Goal: Transaction & Acquisition: Purchase product/service

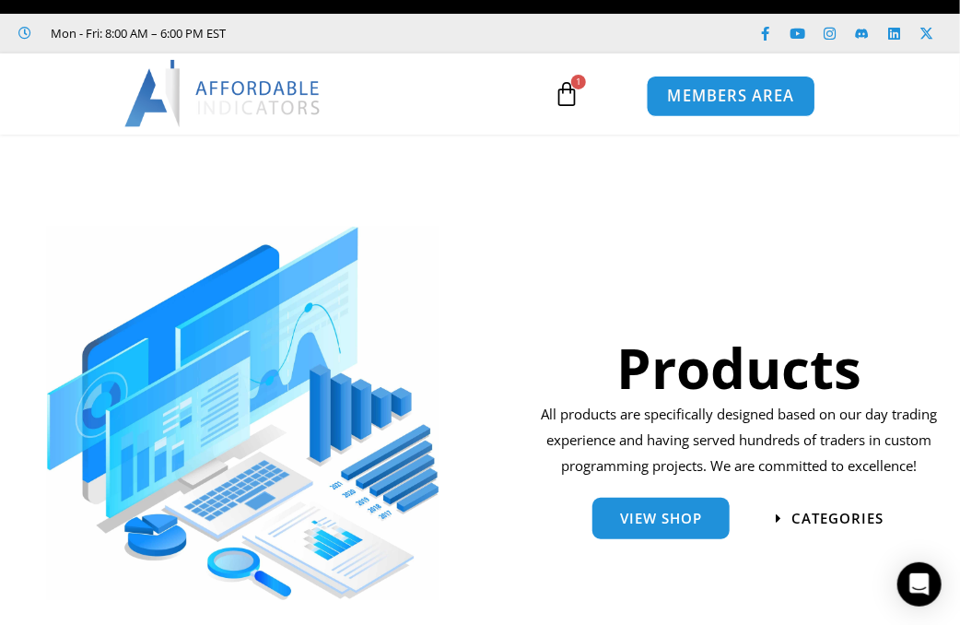
click at [717, 107] on link "MEMBERS AREA" at bounding box center [730, 96] width 169 height 41
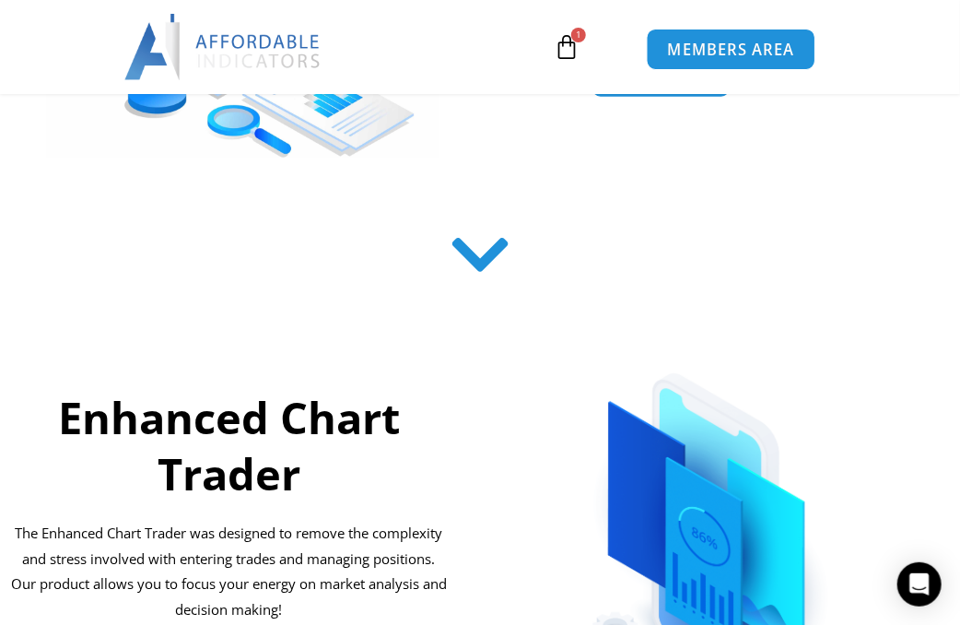
scroll to position [601, 0]
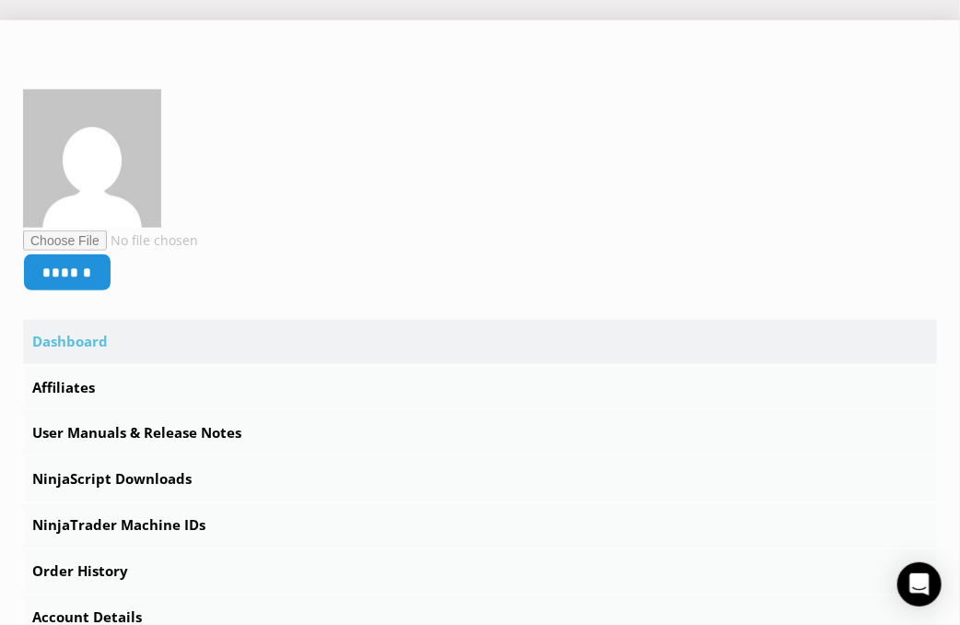
scroll to position [442, 0]
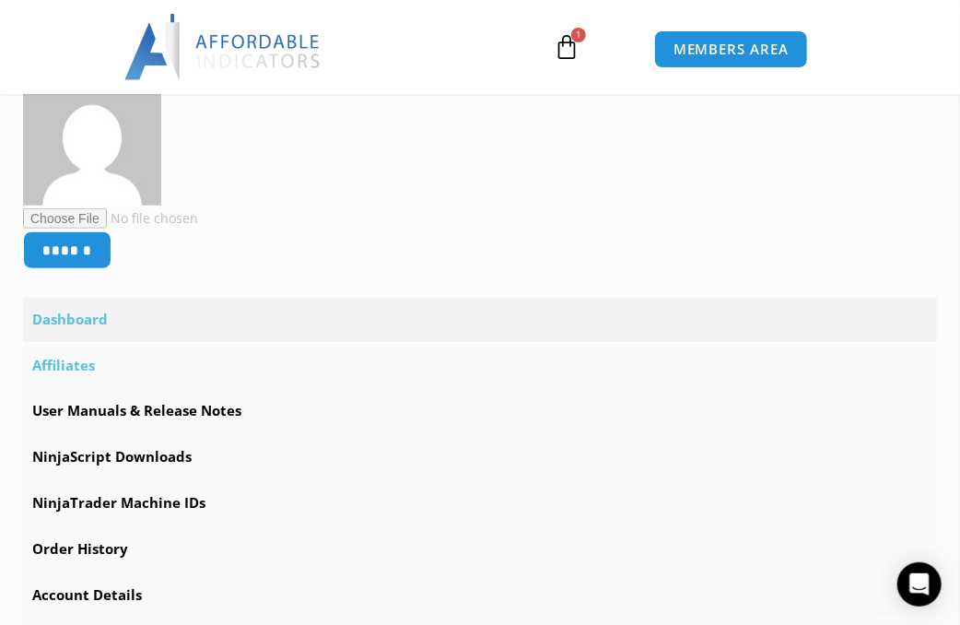
click at [69, 370] on link "Affiliates" at bounding box center [480, 366] width 914 height 44
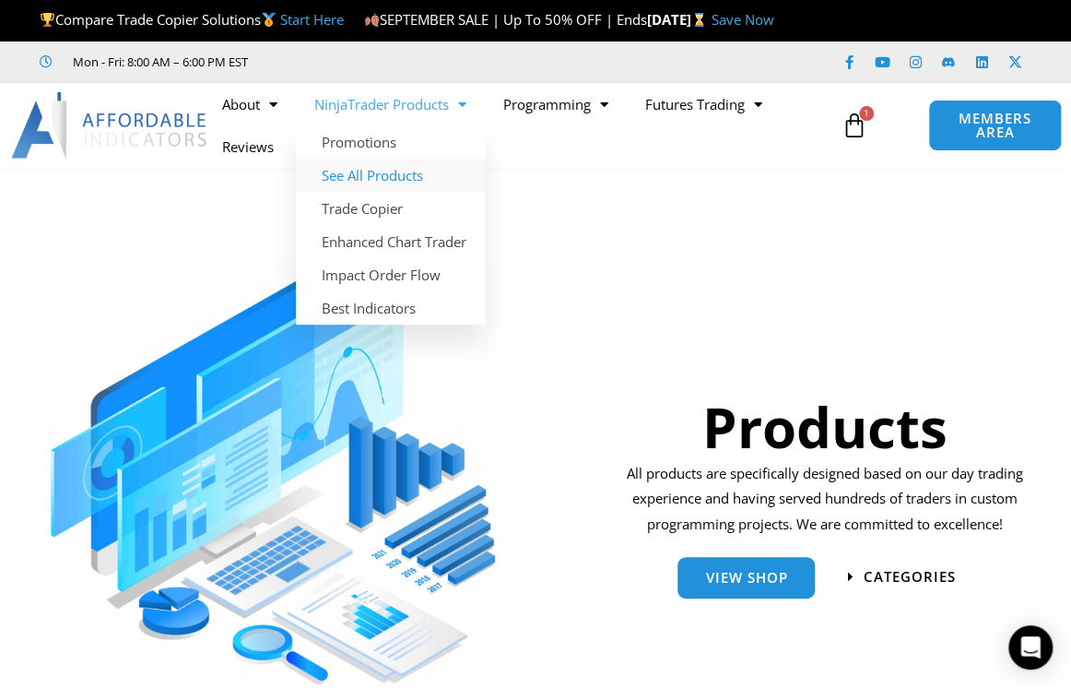
click at [410, 192] on link "See All Products" at bounding box center [390, 175] width 189 height 33
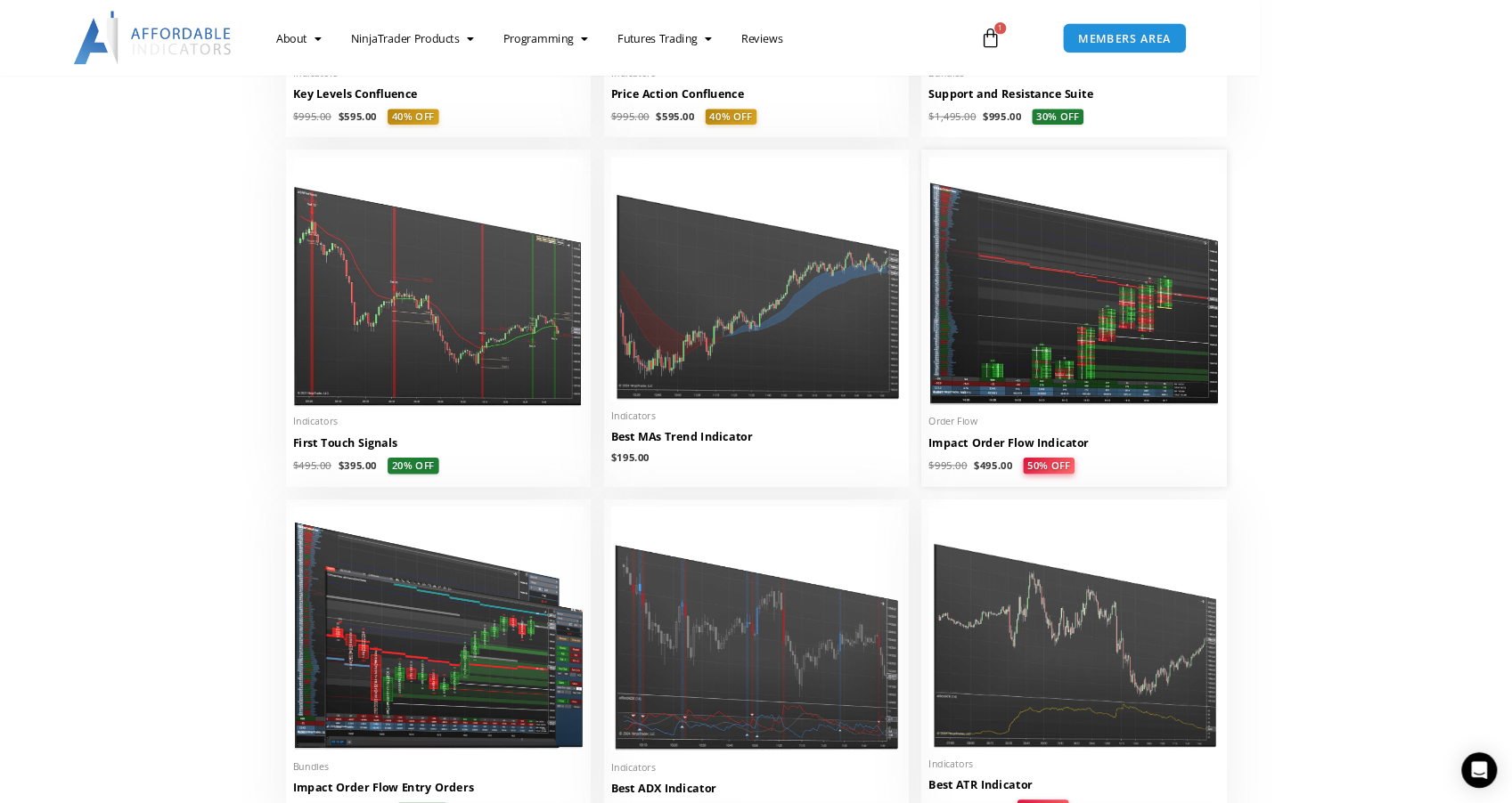
scroll to position [2825, 0]
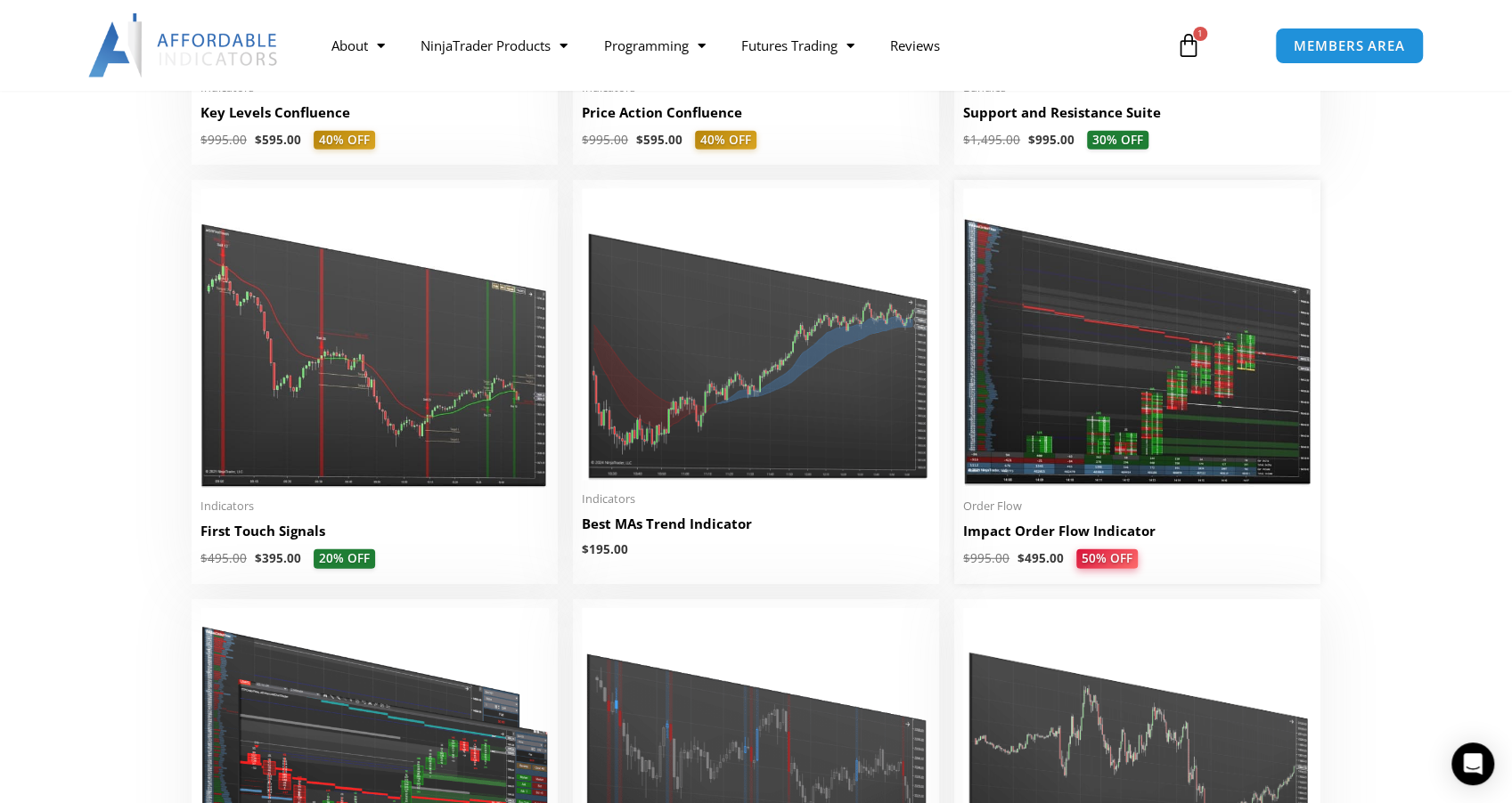
click at [1034, 353] on img at bounding box center [1137, 338] width 348 height 300
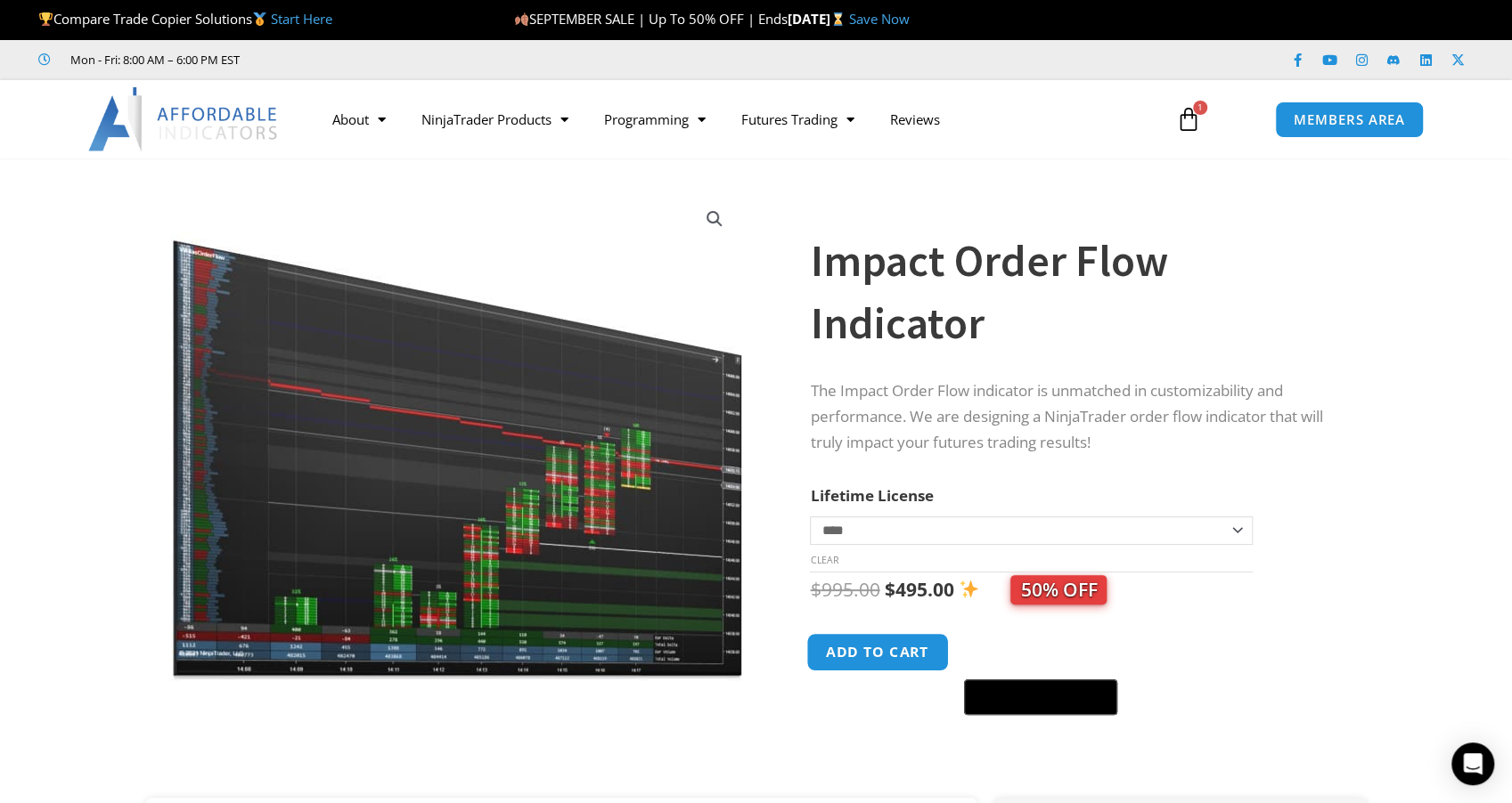
click at [908, 658] on button "Add to cart" at bounding box center [878, 652] width 142 height 39
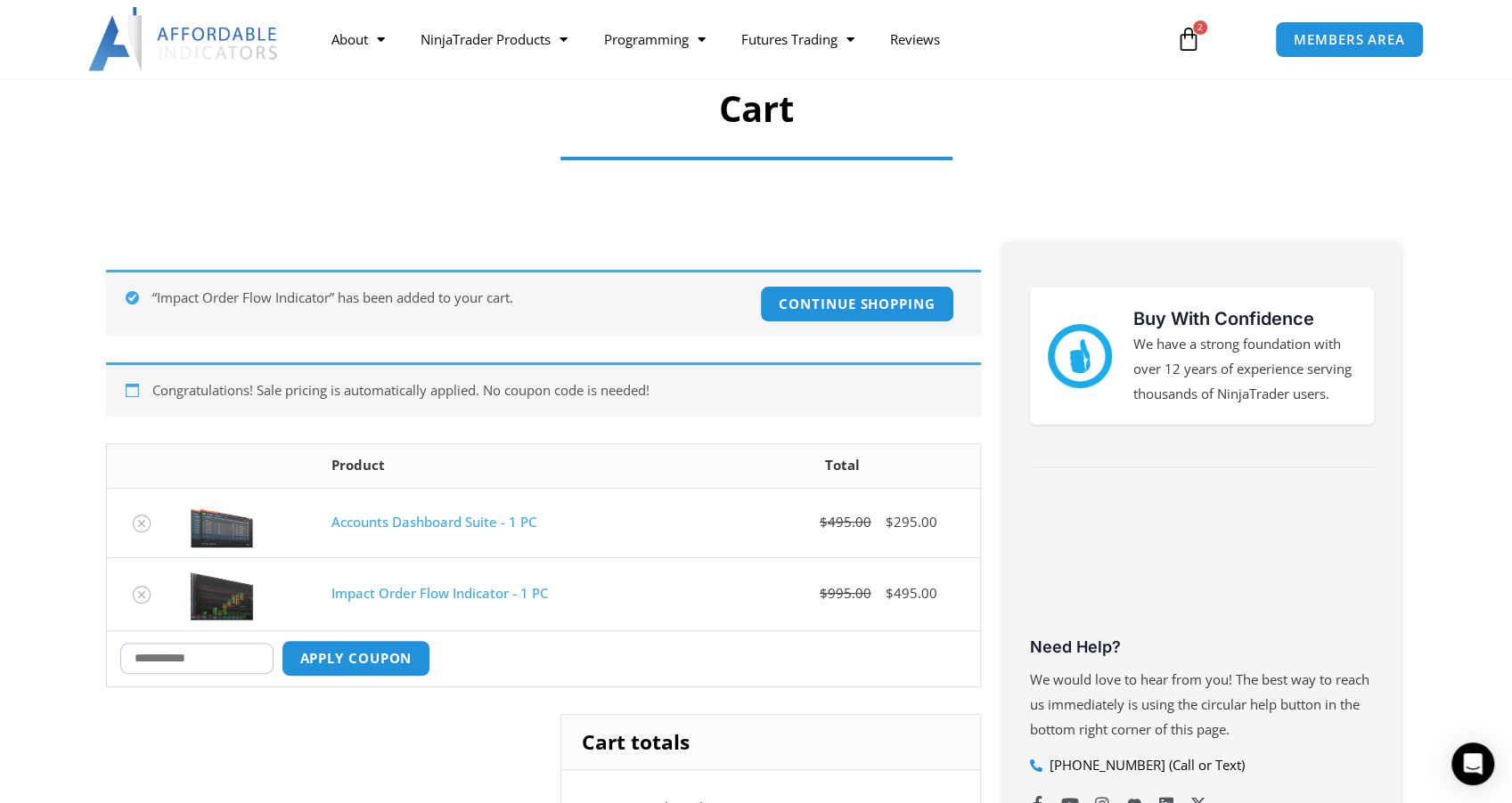
scroll to position [178, 0]
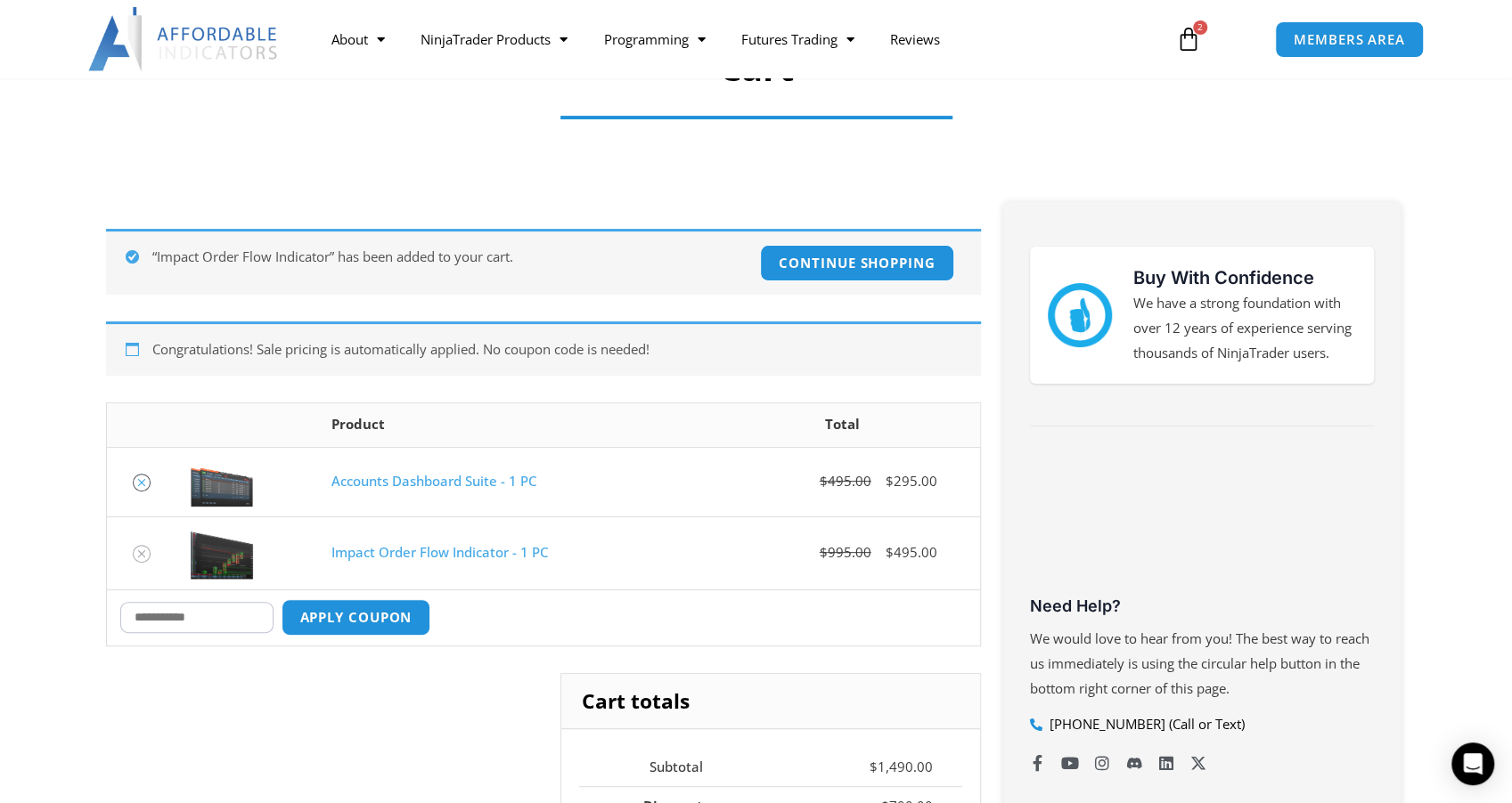
click at [141, 481] on icon "Remove Accounts Dashboard Suite - 1 PC from cart" at bounding box center [141, 482] width 7 height 7
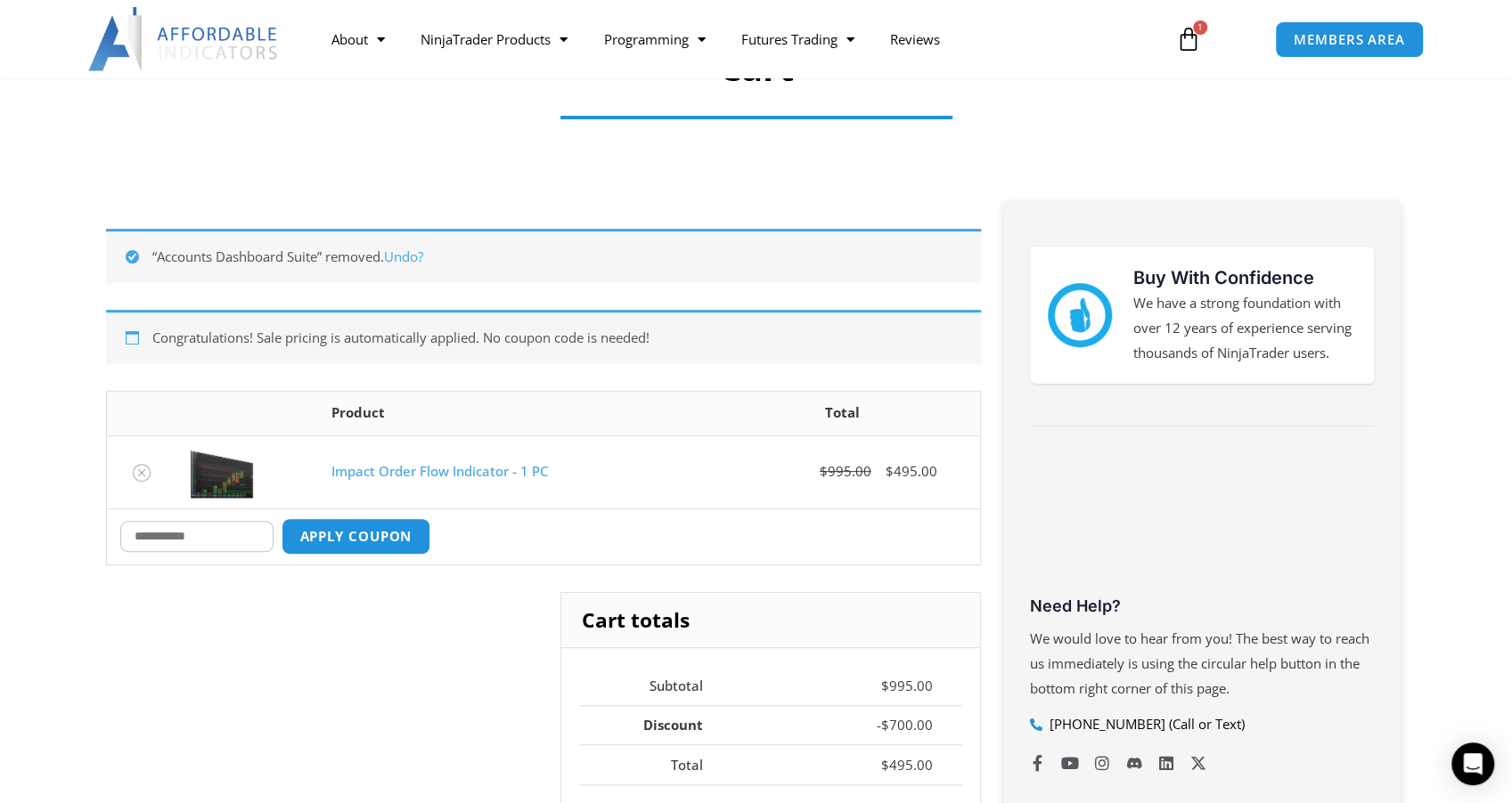
click at [184, 538] on input "Coupon:" at bounding box center [196, 536] width 154 height 31
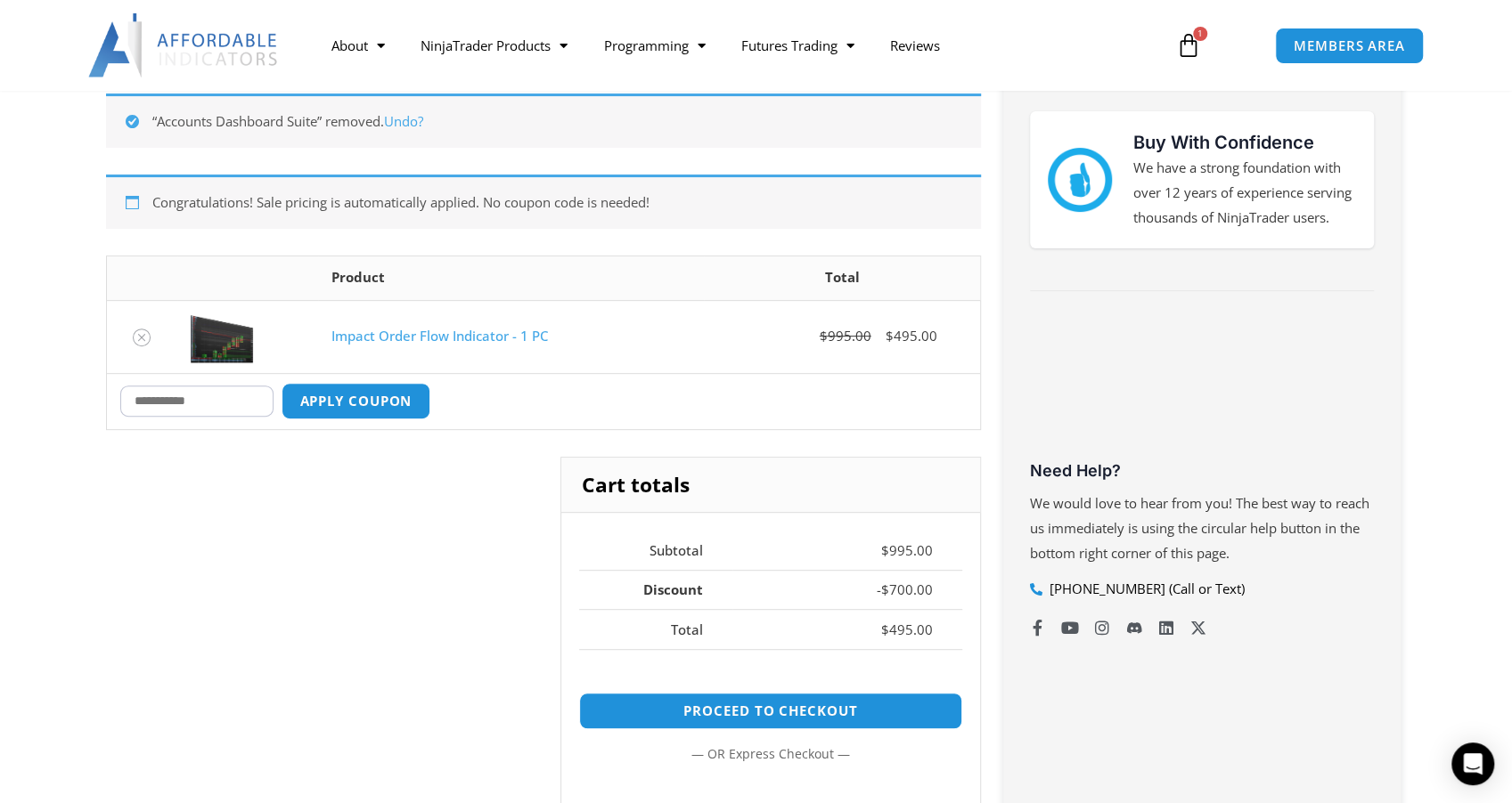
scroll to position [318, 0]
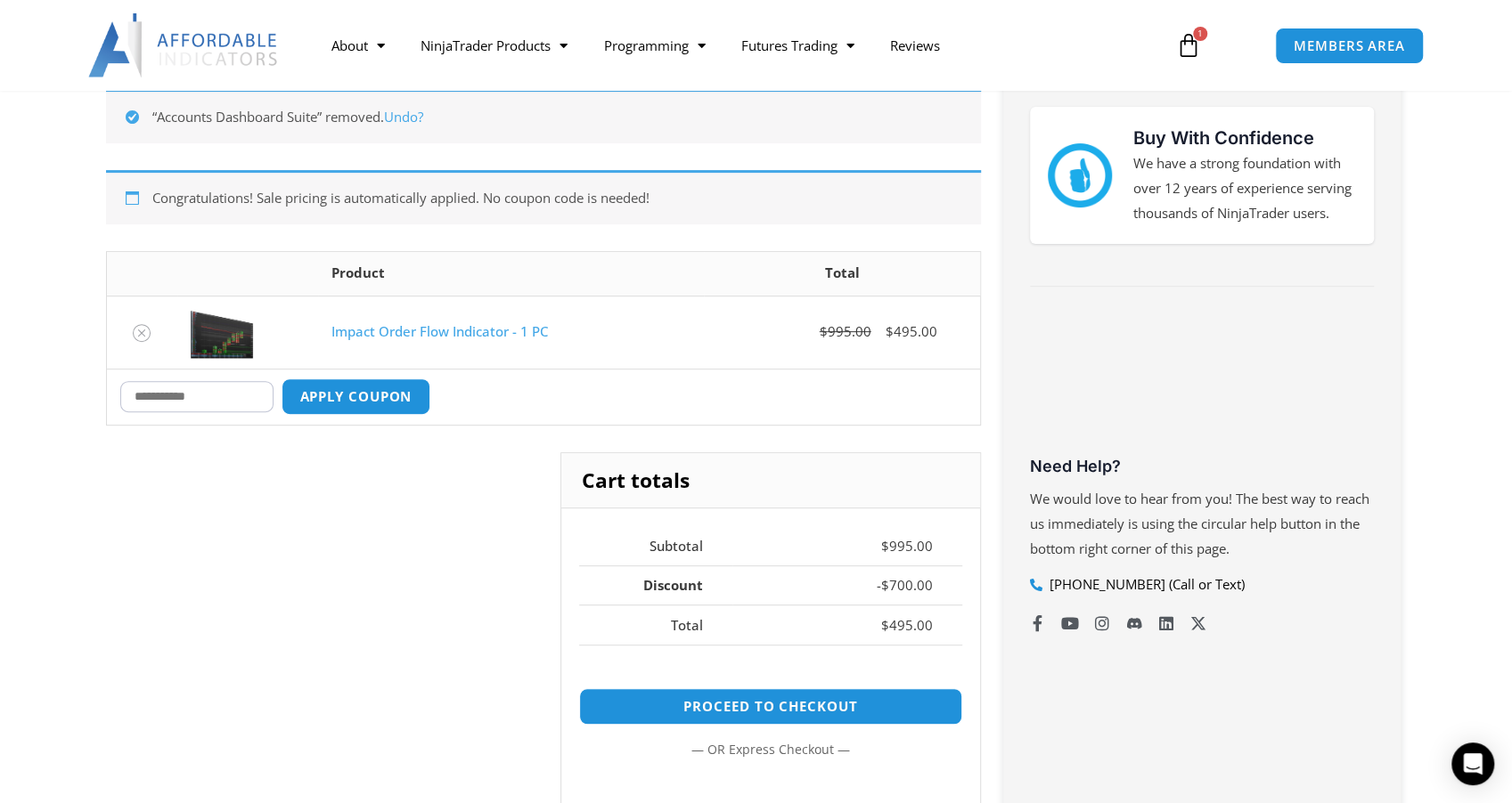
click at [192, 401] on input "Coupon:" at bounding box center [196, 396] width 154 height 31
type input "****"
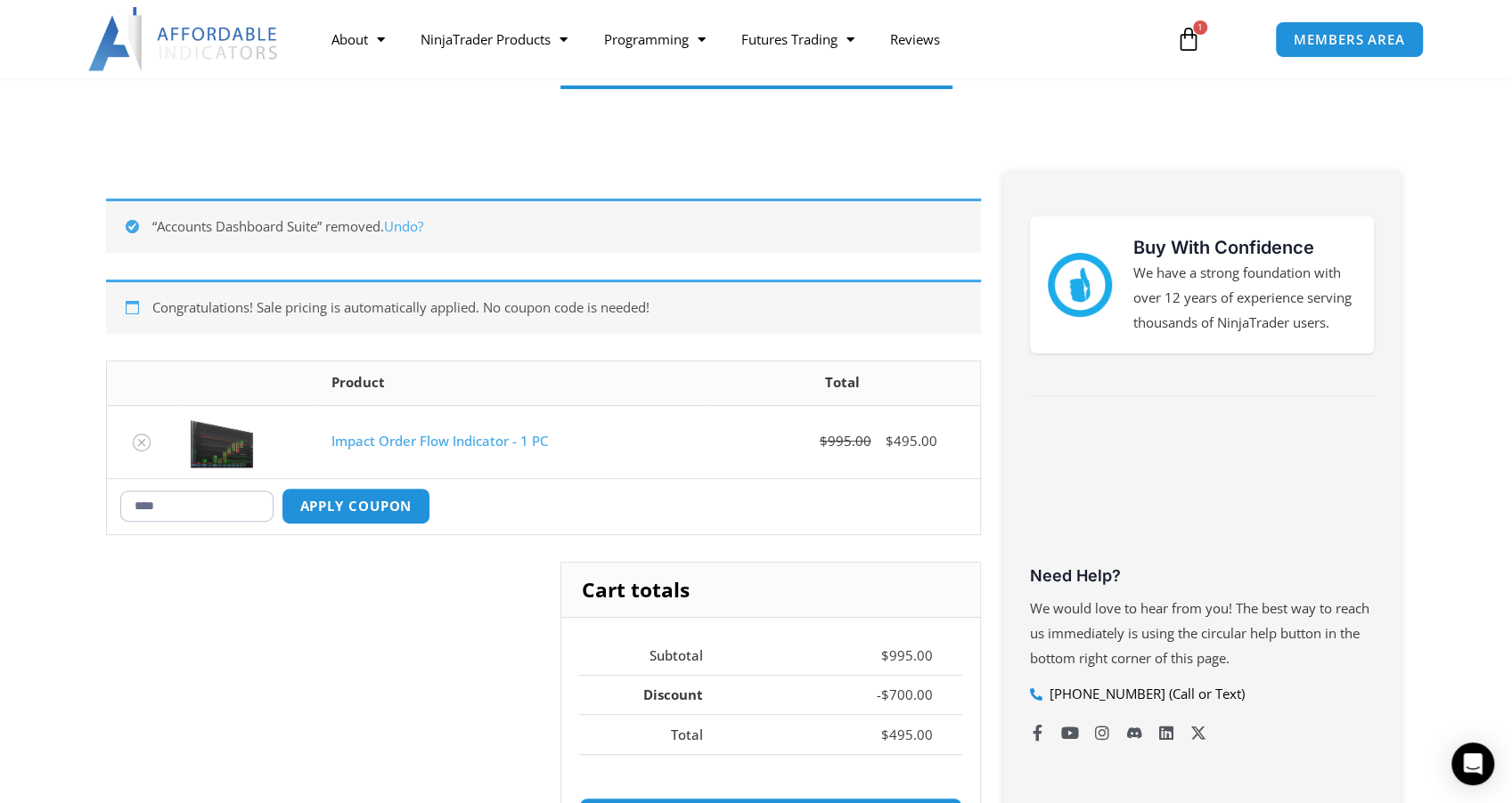
scroll to position [140, 0]
